Goal: Information Seeking & Learning: Check status

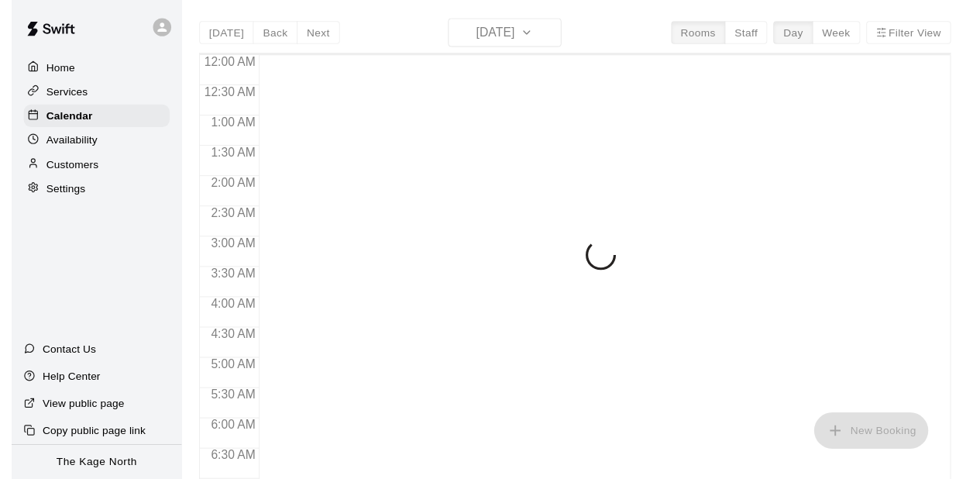
scroll to position [904, 0]
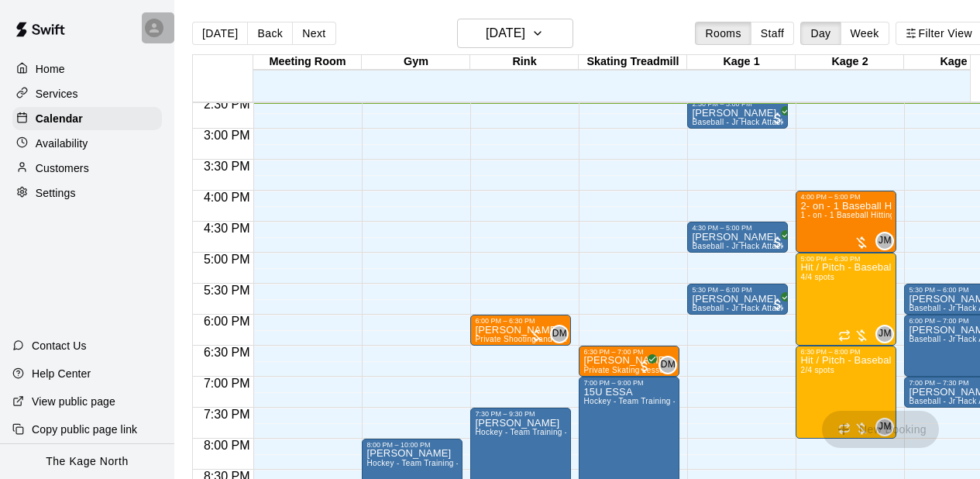
click at [158, 26] on icon at bounding box center [154, 28] width 14 height 14
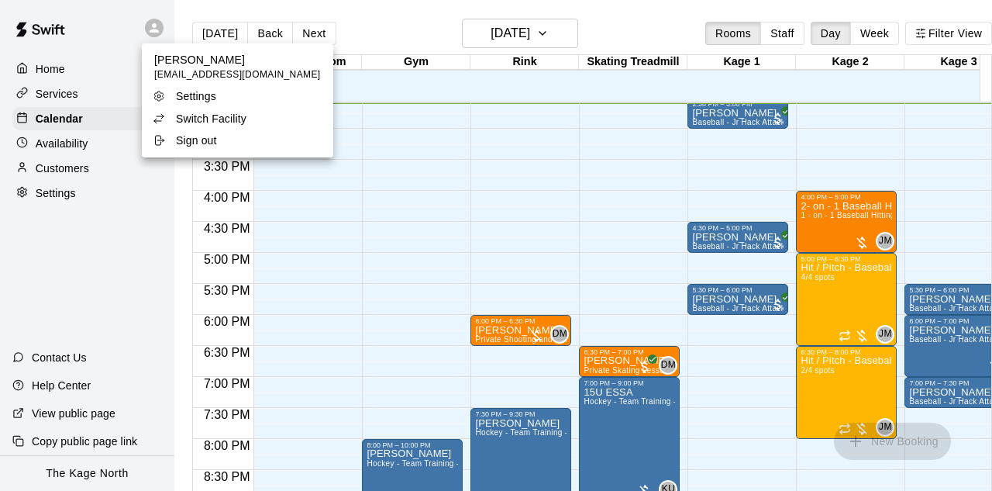
click at [198, 114] on p "Switch Facility" at bounding box center [211, 118] width 71 height 15
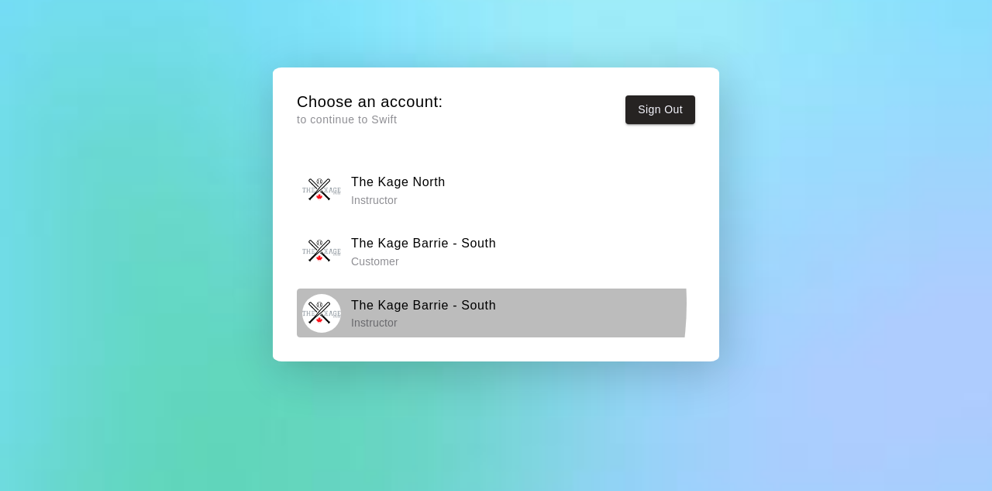
click at [393, 304] on h6 "The Kage Barrie - South" at bounding box center [423, 305] width 145 height 20
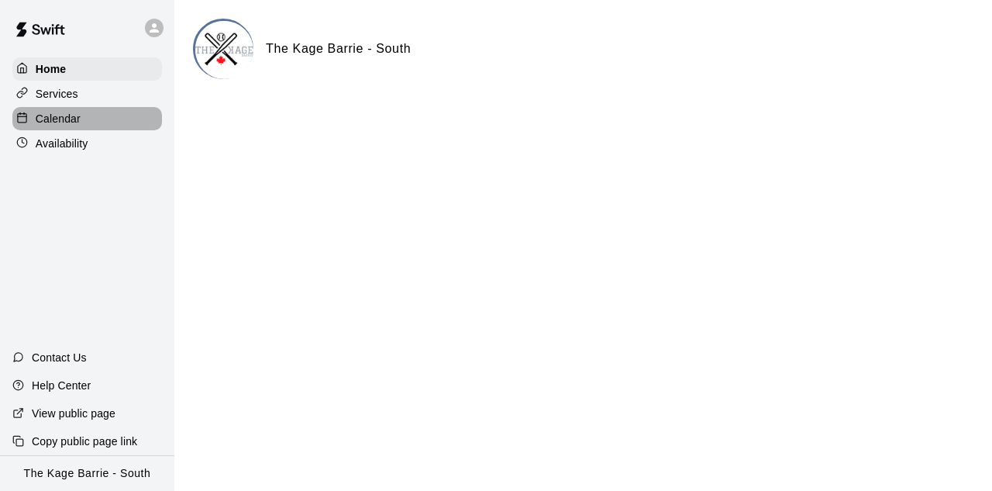
click at [66, 122] on p "Calendar" at bounding box center [58, 118] width 45 height 15
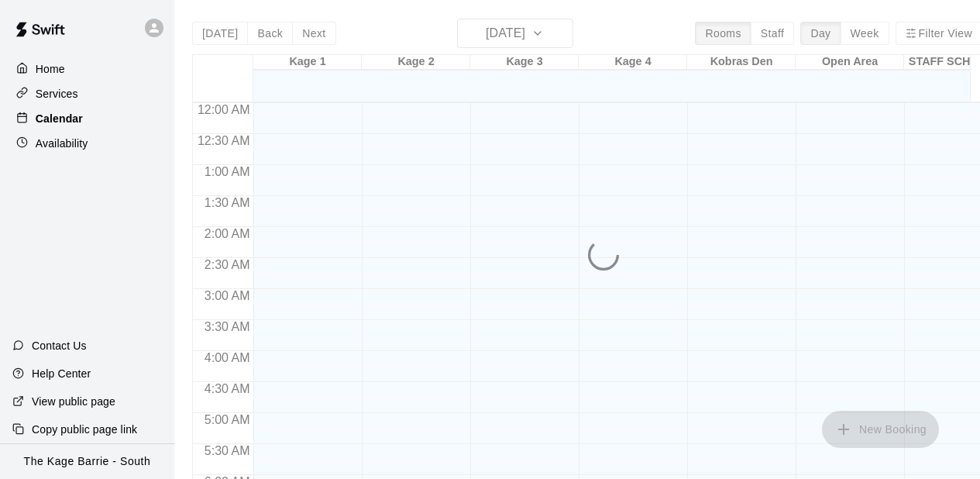
scroll to position [904, 0]
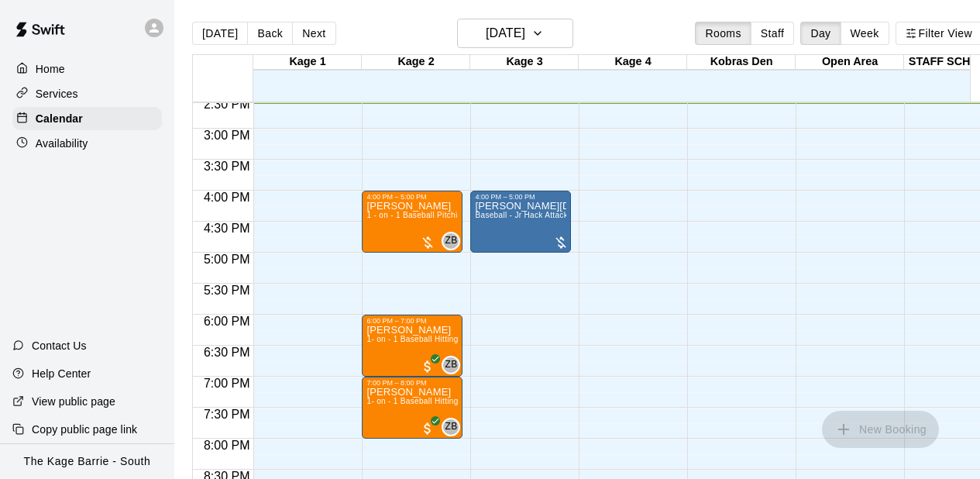
click at [311, 37] on button "Next" at bounding box center [313, 33] width 43 height 23
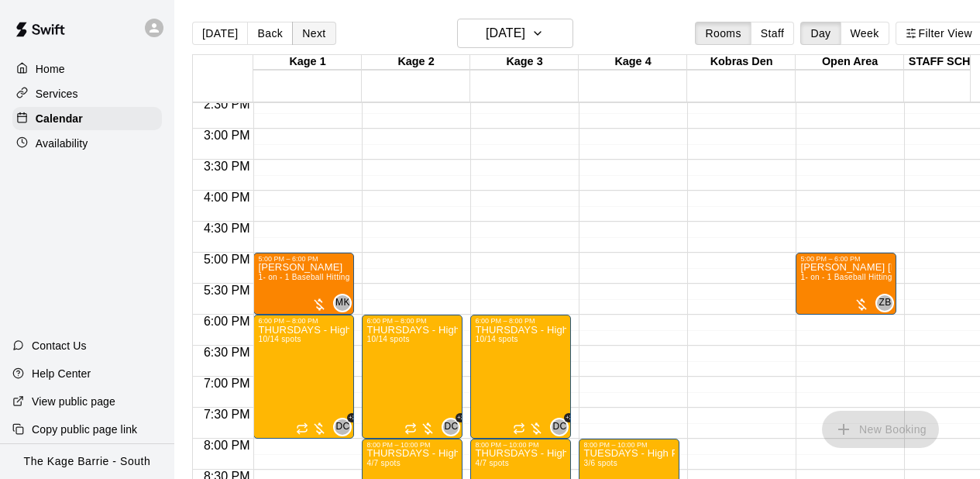
click at [311, 37] on button "Next" at bounding box center [313, 33] width 43 height 23
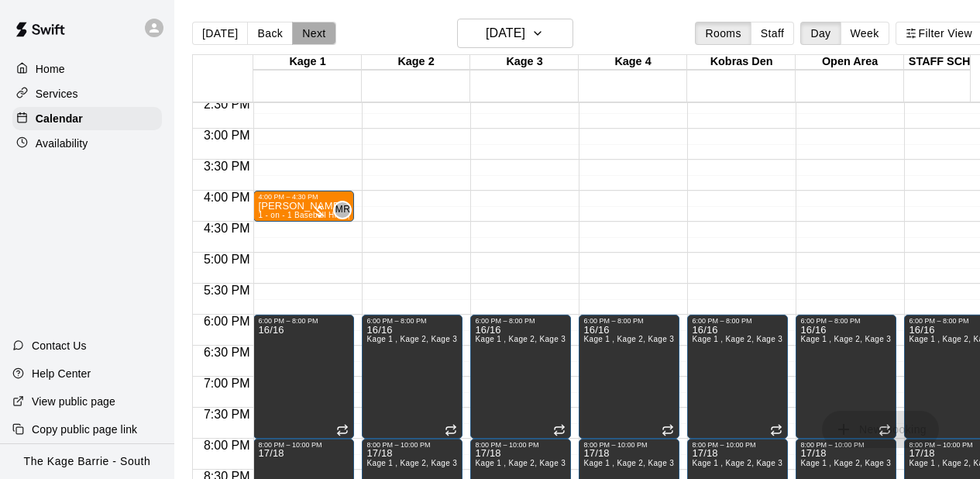
click at [311, 37] on button "Next" at bounding box center [313, 33] width 43 height 23
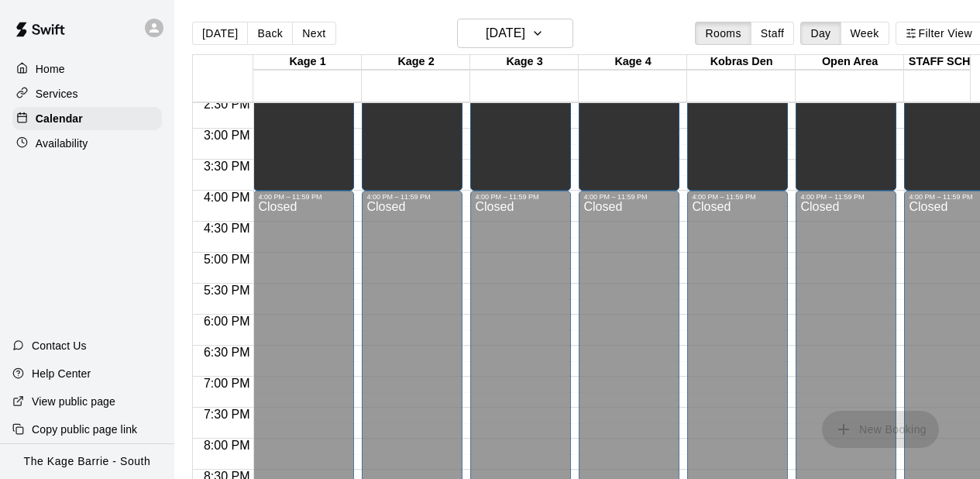
click at [345, 132] on div "Unavailable" at bounding box center [303, 316] width 91 height 479
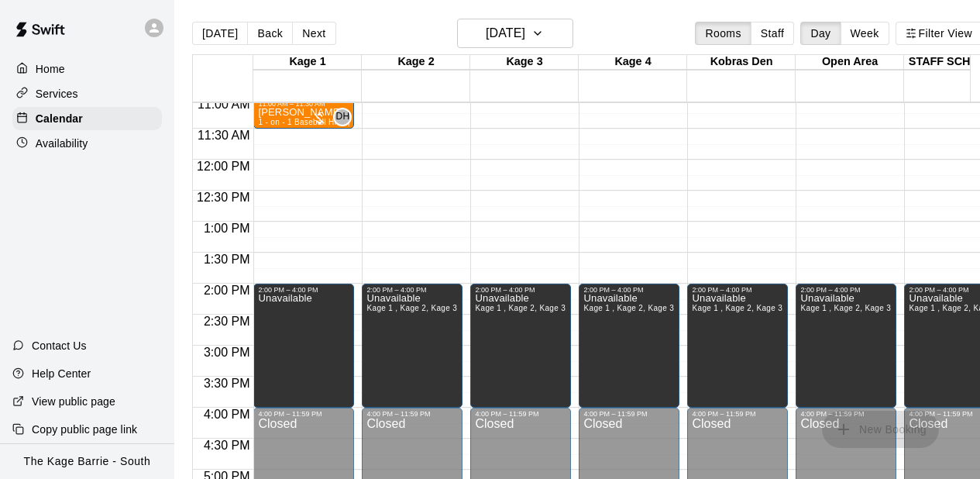
scroll to position [563, 0]
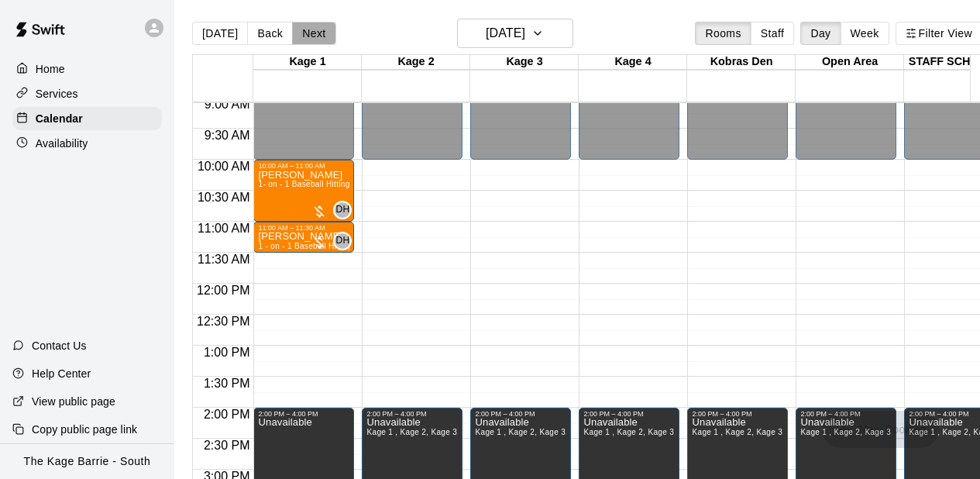
click at [308, 25] on button "Next" at bounding box center [313, 33] width 43 height 23
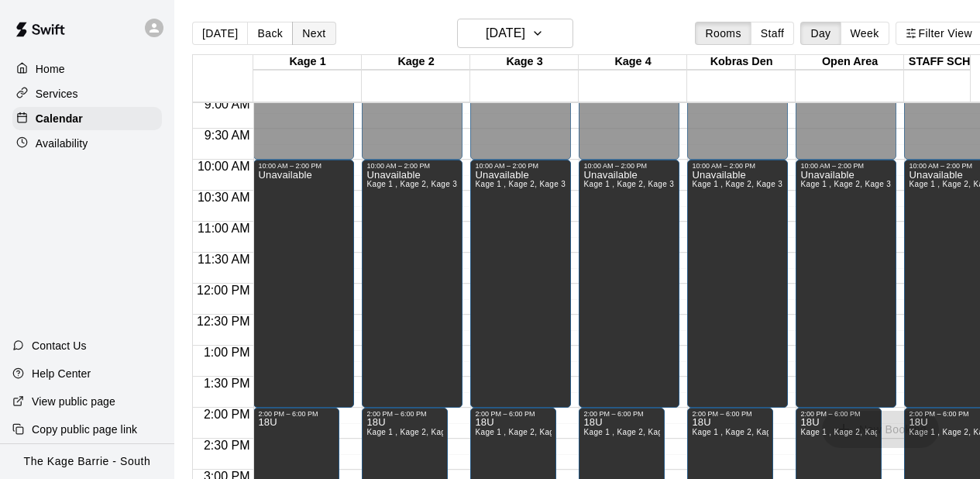
click at [308, 25] on button "Next" at bounding box center [313, 33] width 43 height 23
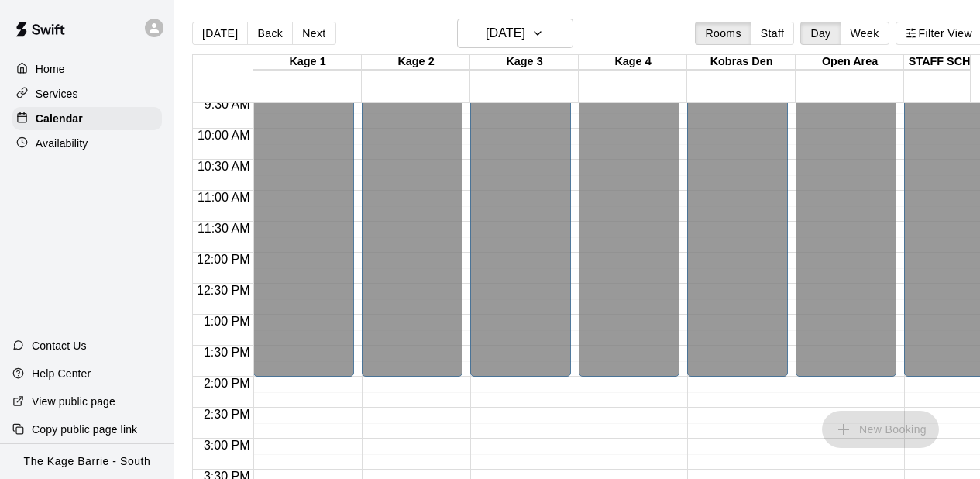
scroll to position [749, 0]
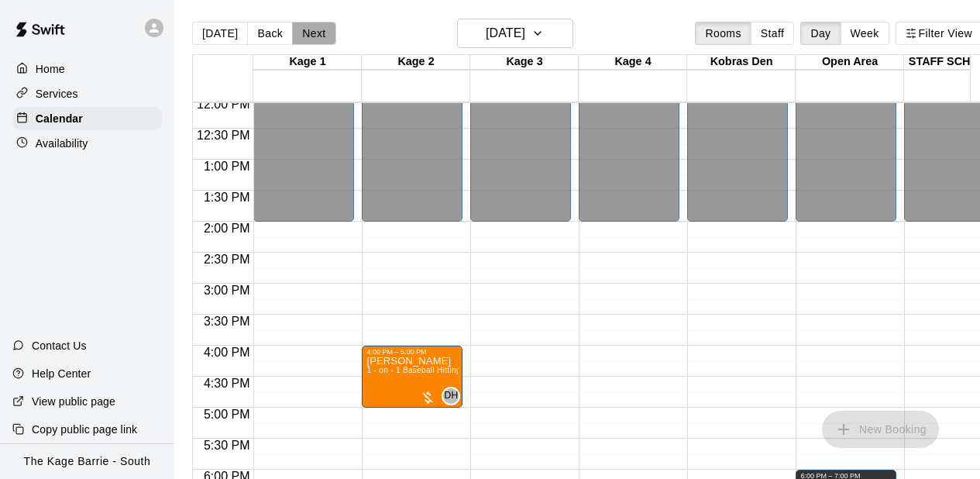
click at [304, 42] on button "Next" at bounding box center [313, 33] width 43 height 23
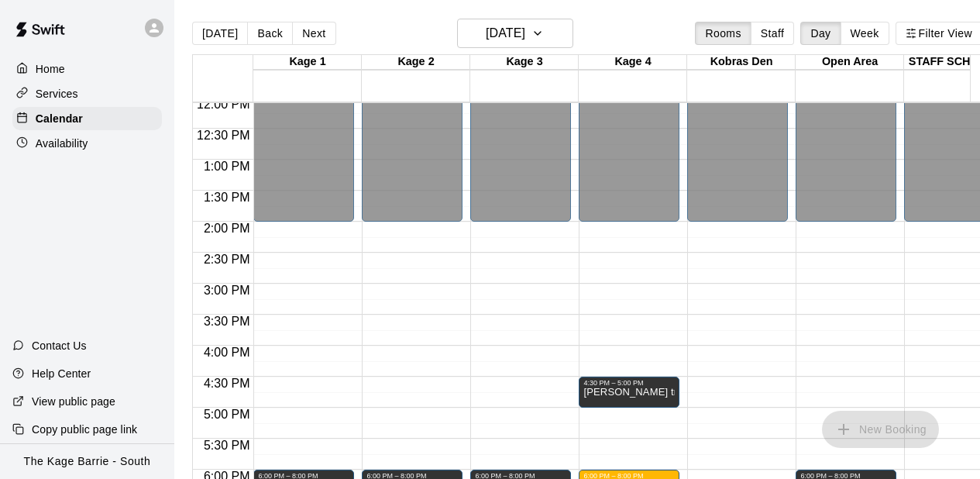
click at [394, 293] on div "12:00 AM – 2:00 PM Closed 6:00 PM – 8:00 PM 12u /12u Kage 1 , Kage 3, Kage 2, O…" at bounding box center [412, 98] width 101 height 1488
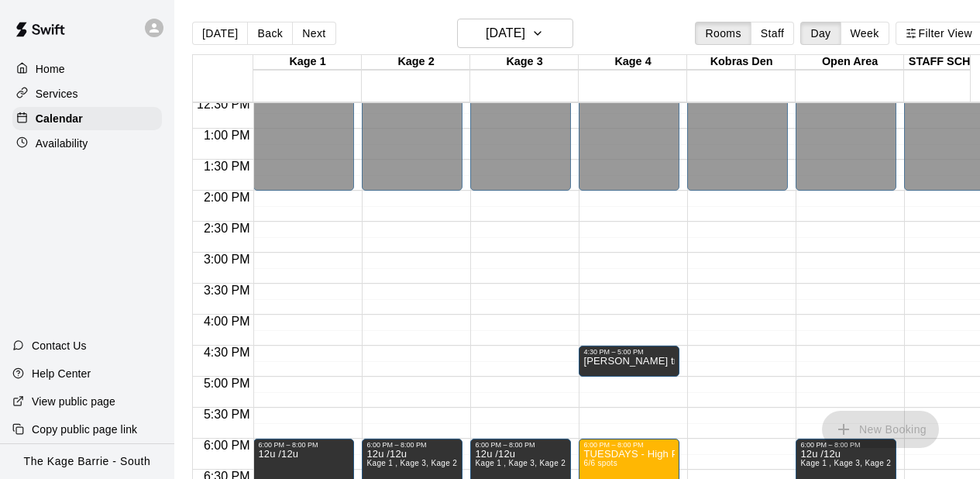
scroll to position [811, 0]
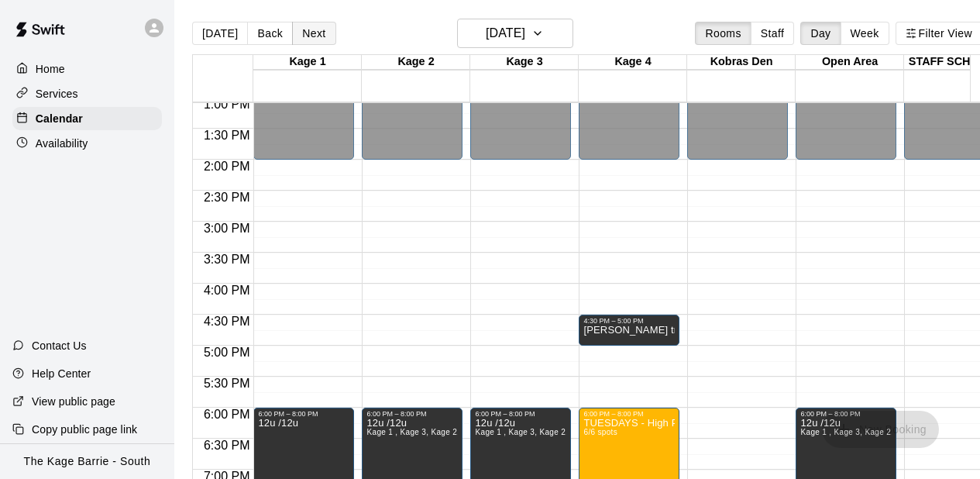
click at [310, 34] on button "Next" at bounding box center [313, 33] width 43 height 23
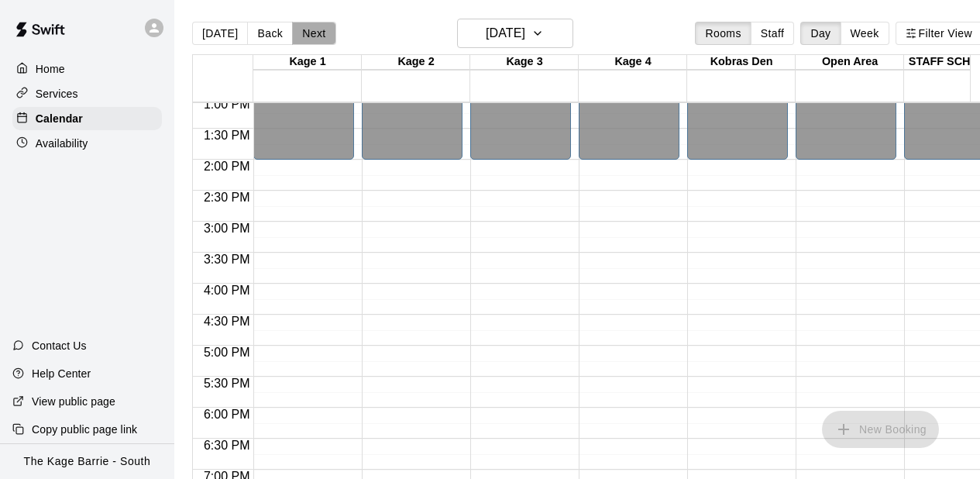
click at [310, 34] on button "Next" at bounding box center [313, 33] width 43 height 23
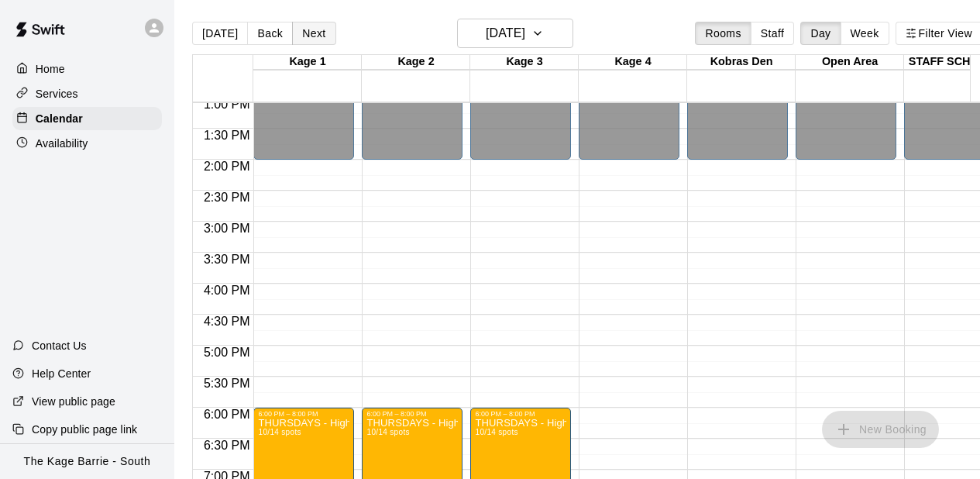
click at [310, 34] on button "Next" at bounding box center [313, 33] width 43 height 23
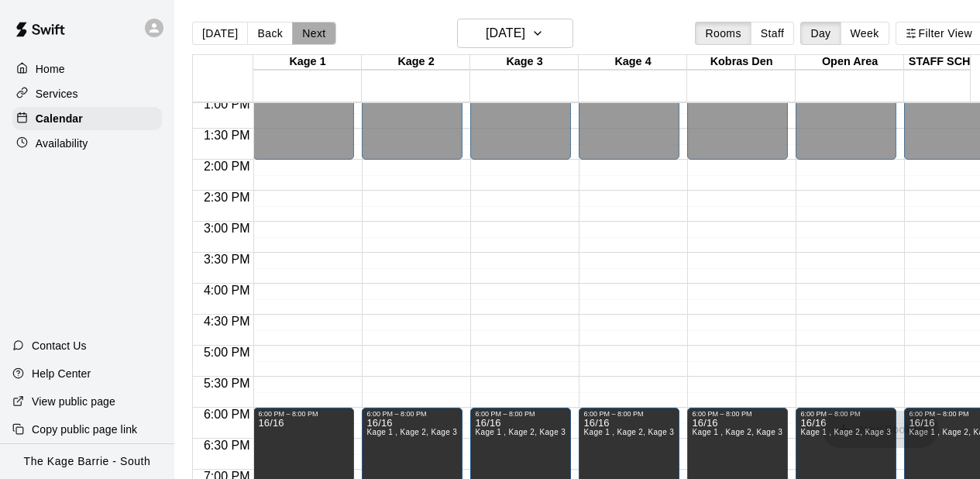
click at [310, 34] on button "Next" at bounding box center [313, 33] width 43 height 23
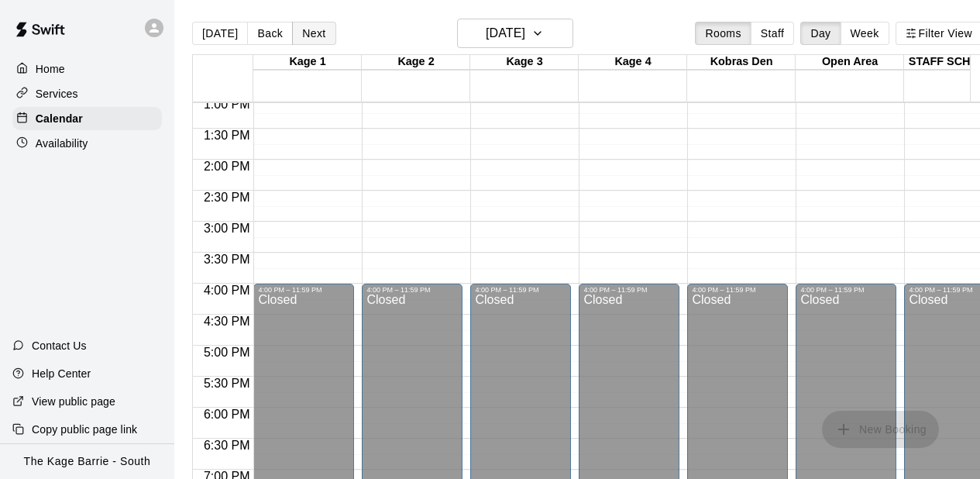
click at [310, 34] on button "Next" at bounding box center [313, 33] width 43 height 23
